Goal: Find specific page/section: Find specific page/section

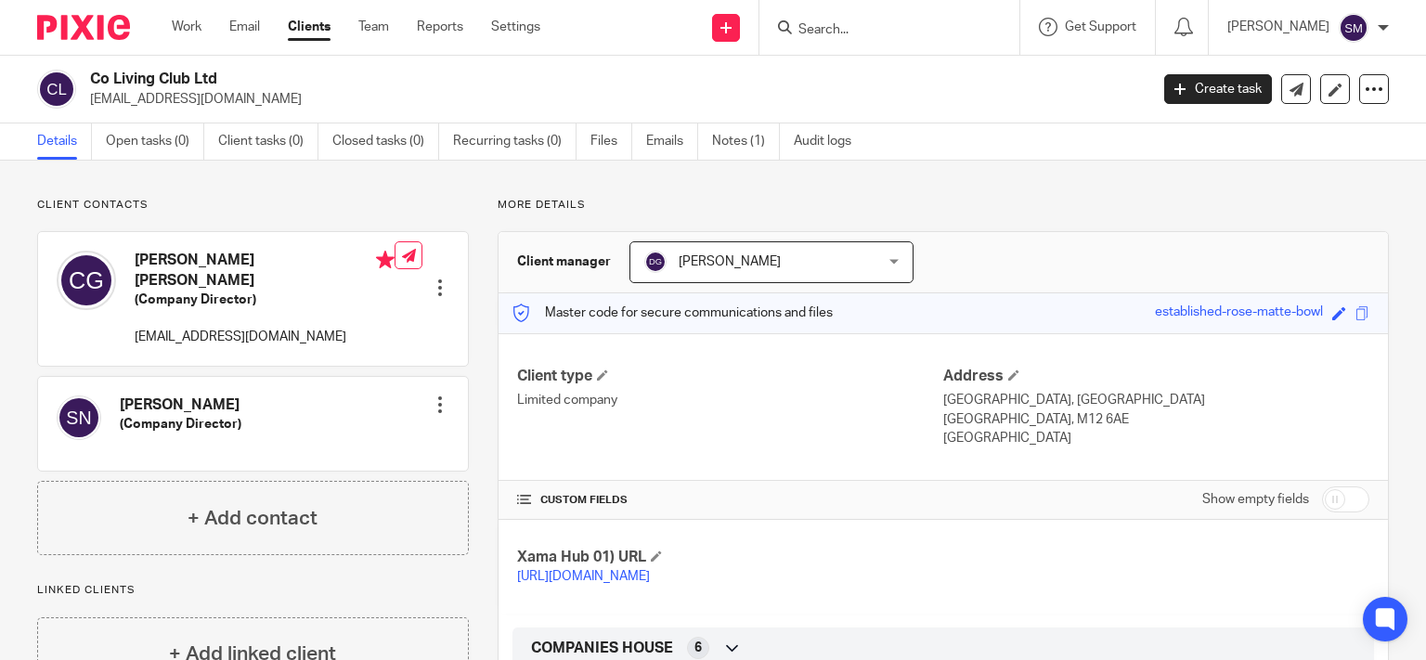
click at [861, 32] on input "Search" at bounding box center [880, 30] width 167 height 17
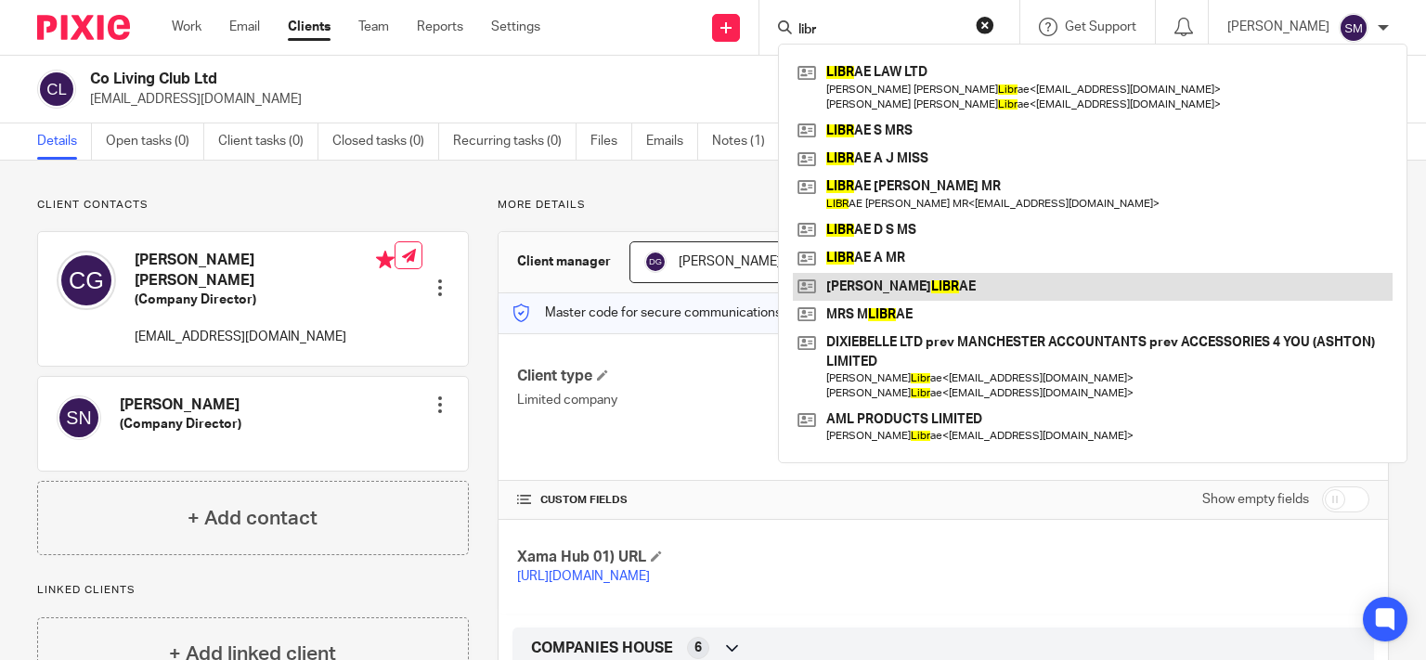
type input "libr"
click at [1160, 295] on link at bounding box center [1093, 287] width 600 height 28
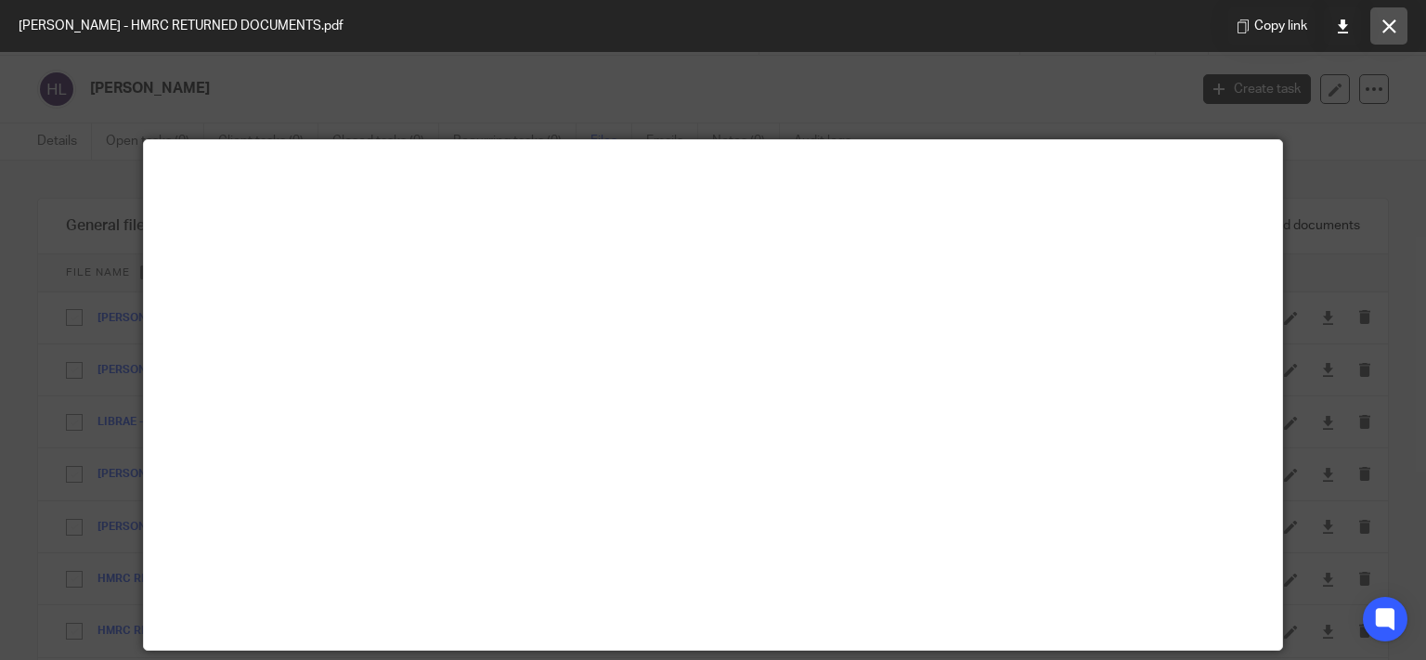
click at [1392, 36] on button at bounding box center [1388, 25] width 37 height 37
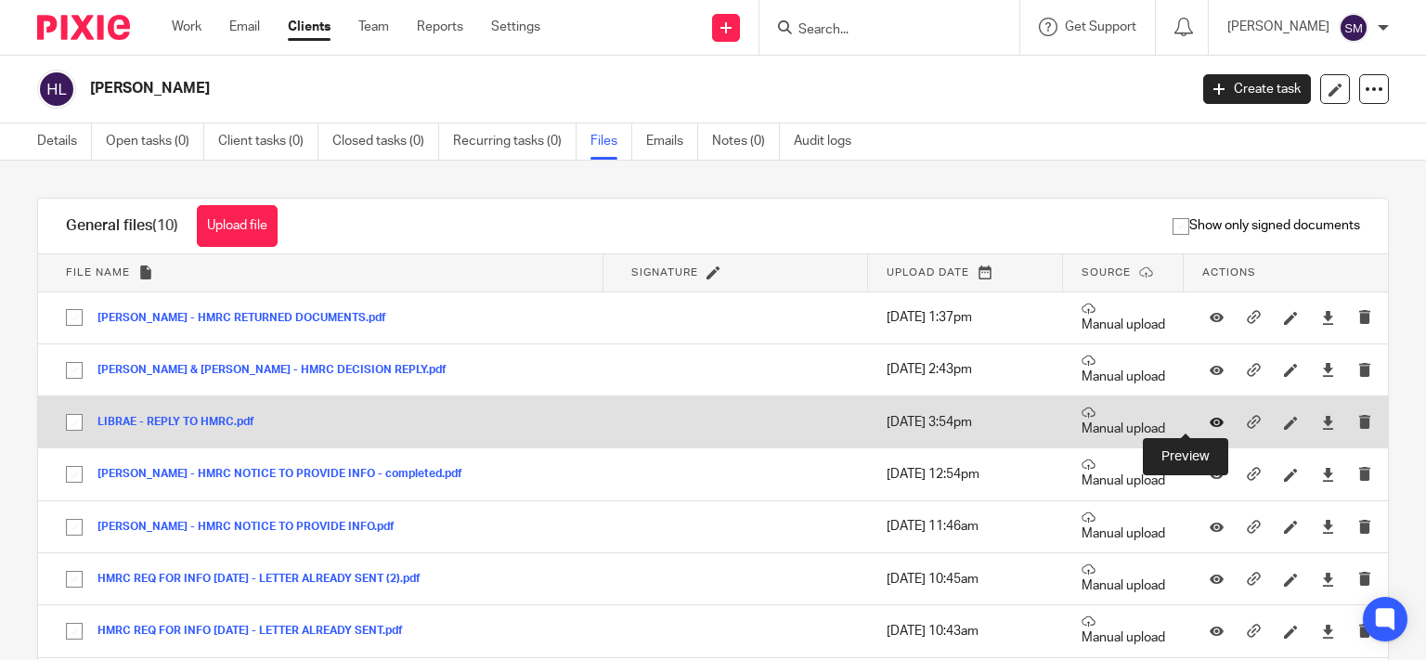
click at [1210, 420] on icon at bounding box center [1217, 423] width 14 height 14
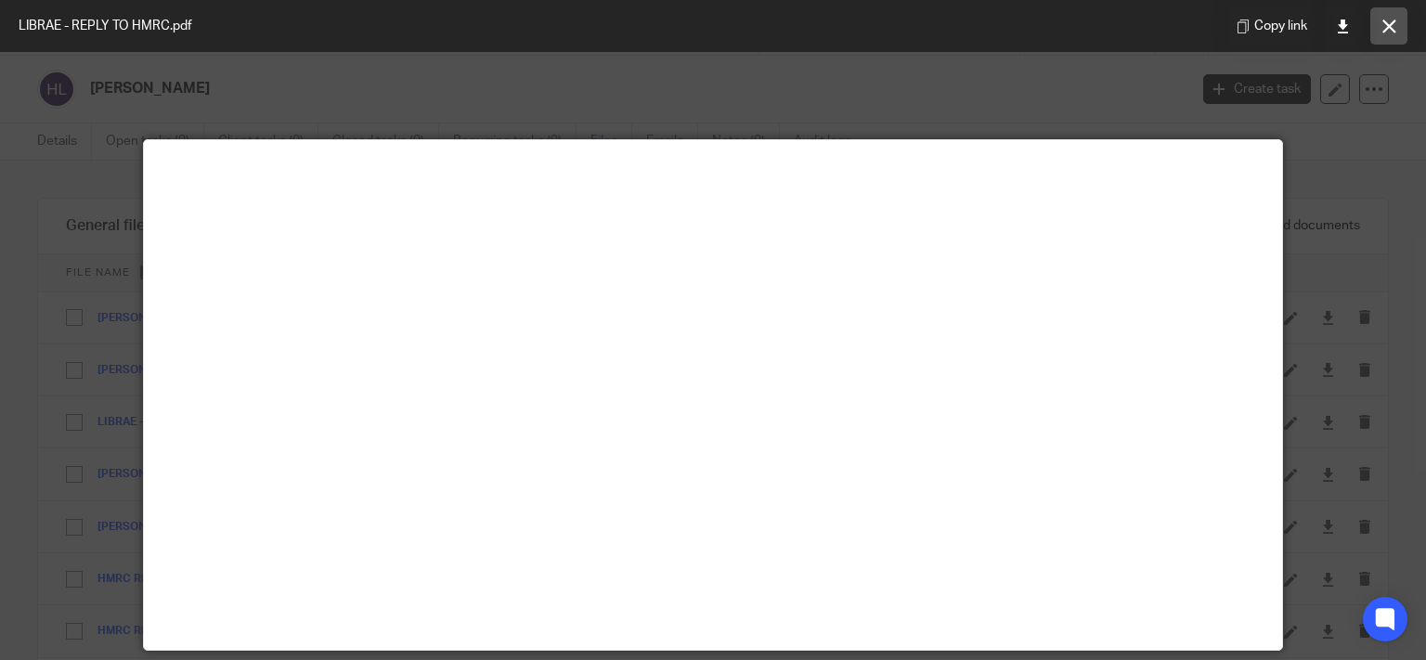
click at [1395, 24] on icon at bounding box center [1389, 26] width 14 height 14
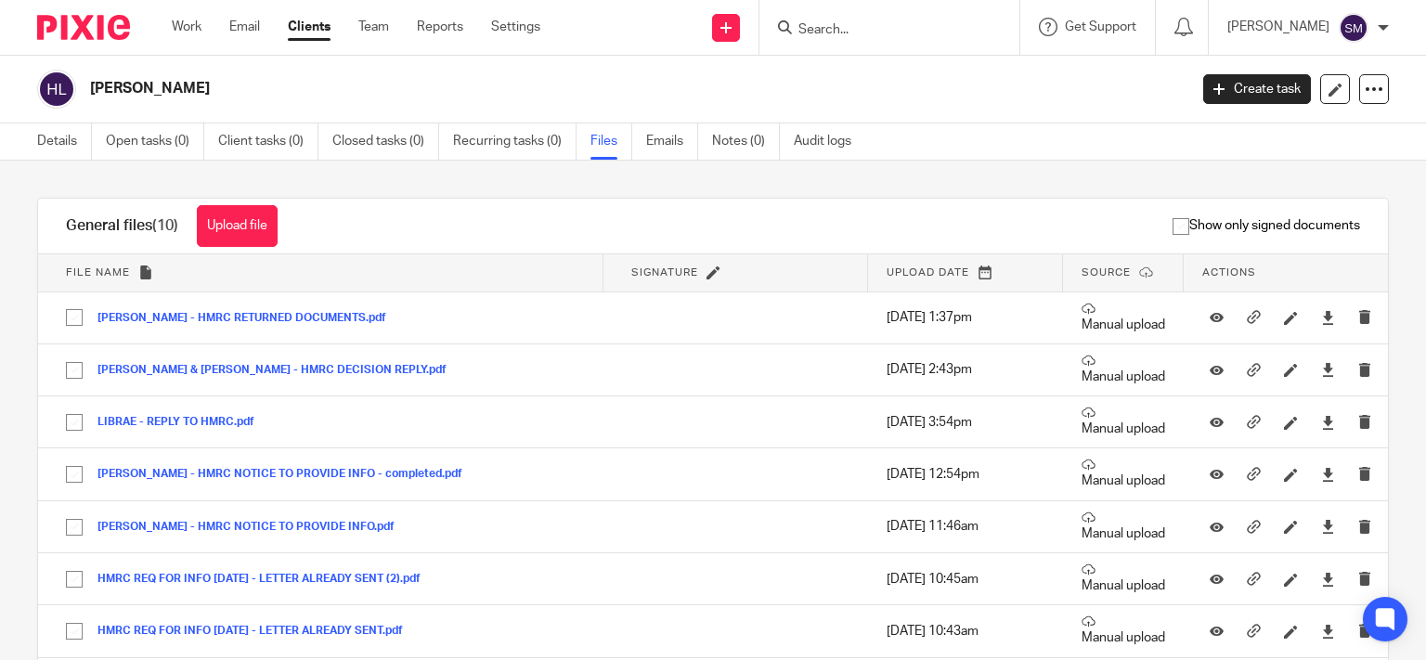
click at [901, 32] on input "Search" at bounding box center [880, 30] width 167 height 17
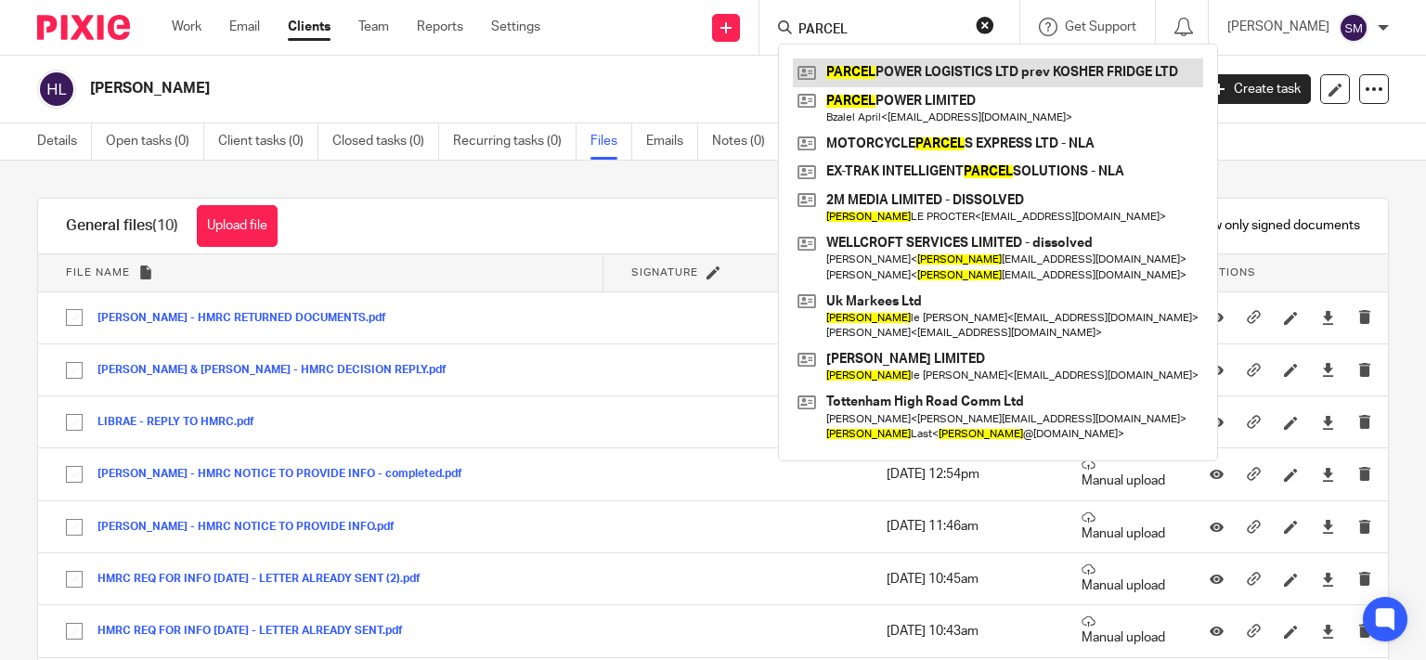
type input "PARCEL"
click at [1010, 76] on link at bounding box center [998, 72] width 410 height 28
